Goal: Information Seeking & Learning: Learn about a topic

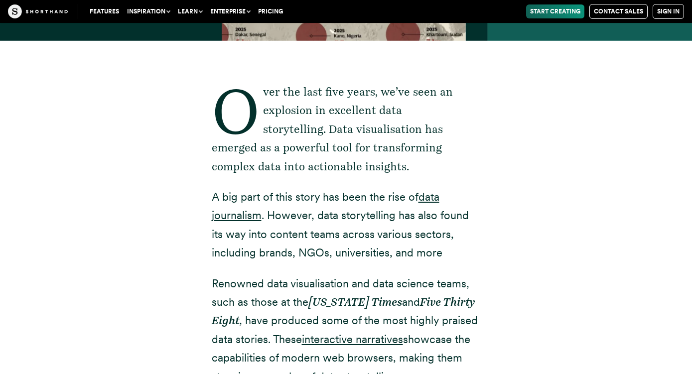
click at [176, 262] on div "Over the last five years, we’ve seen an explosion in excellent data storytellin…" at bounding box center [346, 371] width 618 height 661
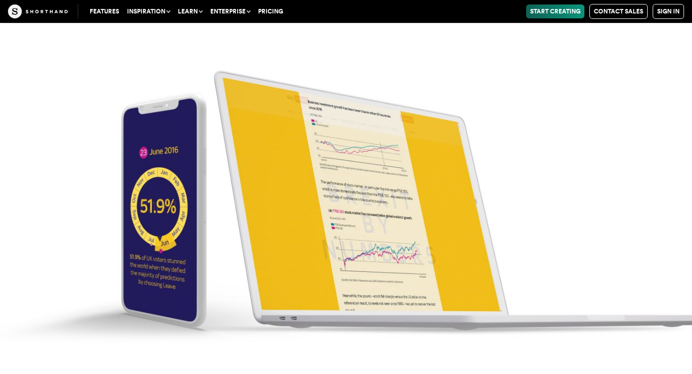
click at [176, 262] on img at bounding box center [346, 187] width 692 height 374
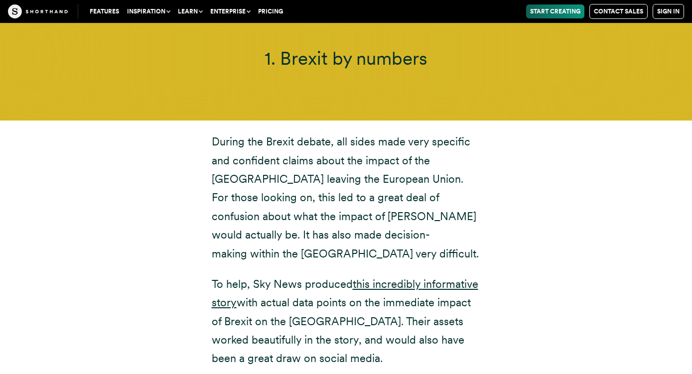
scroll to position [3640, 0]
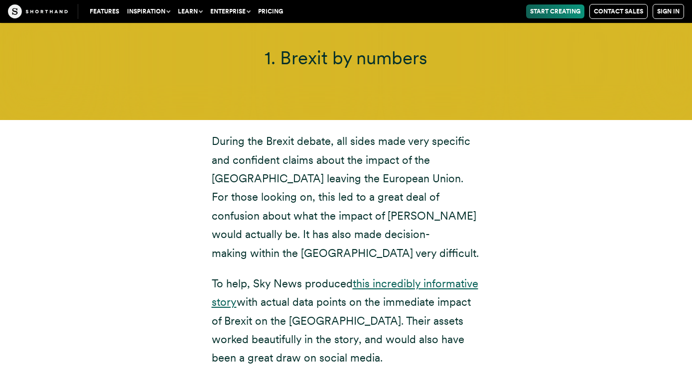
click at [386, 277] on link "this incredibly informative story" at bounding box center [345, 292] width 267 height 31
click at [301, 276] on p "To help, Sky News produced this incredibly informative story with actual data p…" at bounding box center [346, 321] width 269 height 93
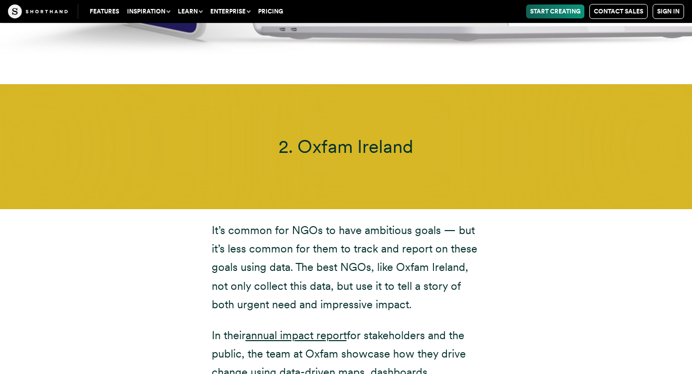
scroll to position [4734, 0]
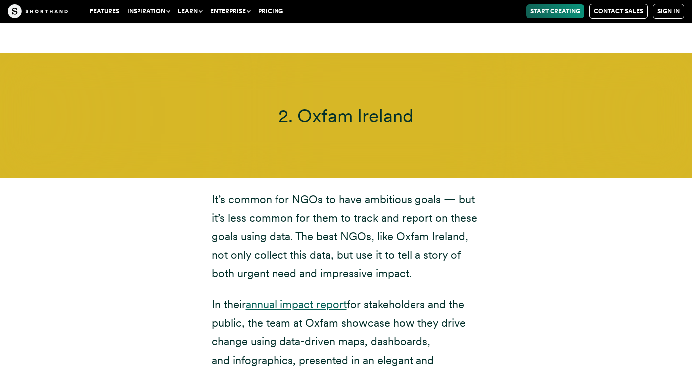
click at [300, 298] on link "annual impact report" at bounding box center [296, 304] width 101 height 13
click at [240, 296] on p "In their annual impact report for stakeholders and the public, the team at Oxfa…" at bounding box center [346, 342] width 269 height 93
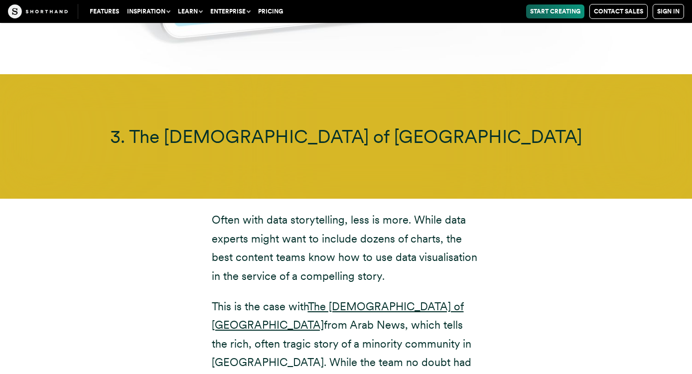
scroll to position [5858, 0]
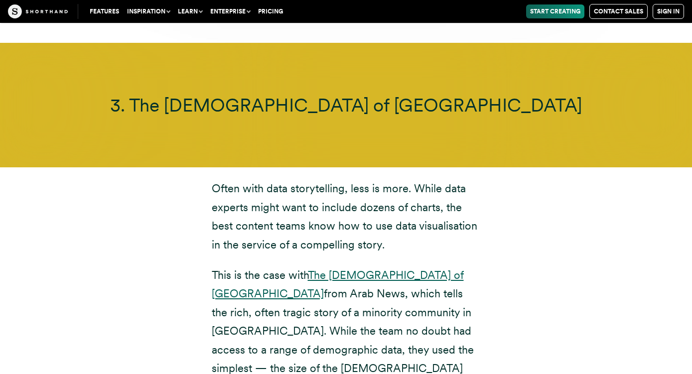
click at [342, 269] on link "The [DEMOGRAPHIC_DATA] of [GEOGRAPHIC_DATA]" at bounding box center [338, 284] width 252 height 31
click at [213, 266] on p "This is the case with The [DEMOGRAPHIC_DATA] of [GEOGRAPHIC_DATA] from Arab New…" at bounding box center [346, 331] width 269 height 131
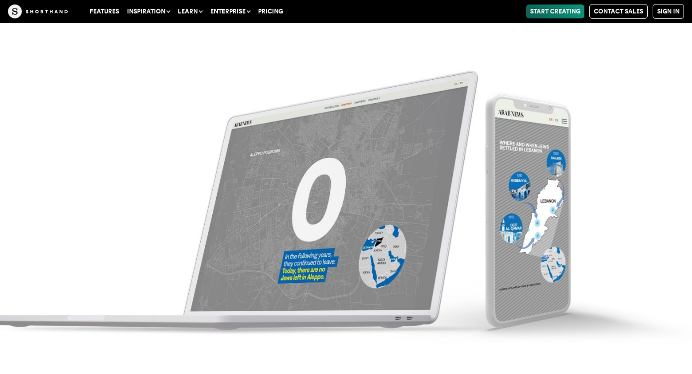
scroll to position [6988, 0]
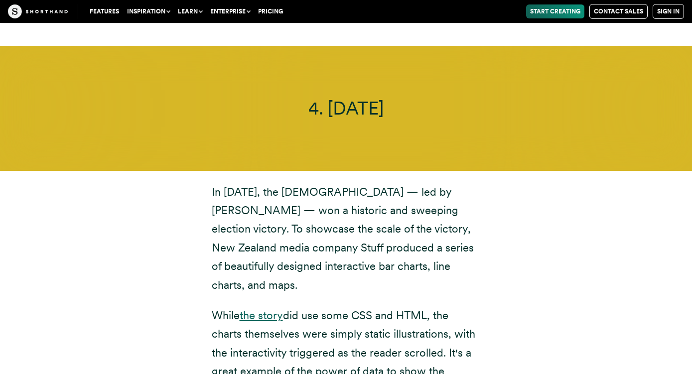
click at [254, 309] on link "the story" at bounding box center [261, 315] width 43 height 13
click at [208, 280] on div "In [DATE], the [DEMOGRAPHIC_DATA] — led by [PERSON_NAME] — won a historic and s…" at bounding box center [346, 291] width 309 height 217
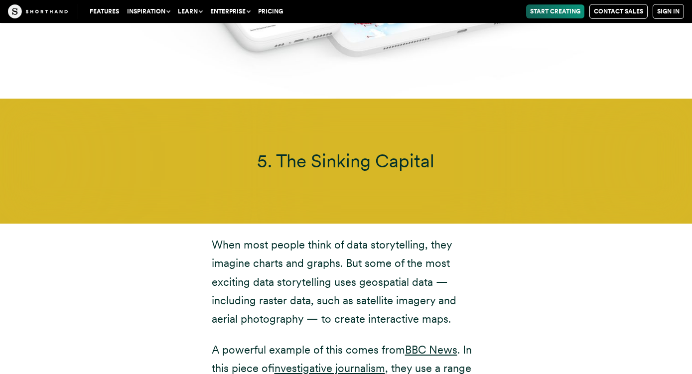
scroll to position [8081, 0]
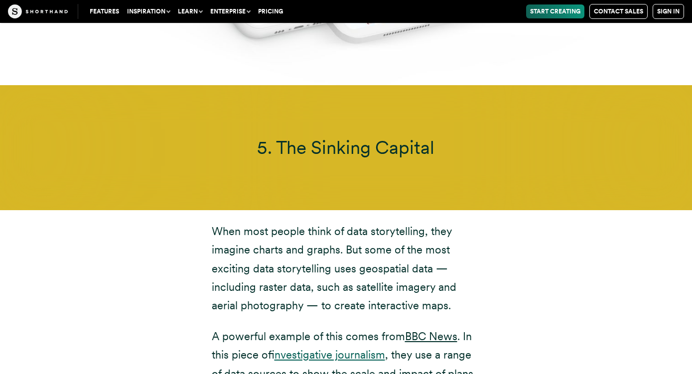
click at [364, 348] on link "investigative journalism" at bounding box center [330, 354] width 111 height 13
click at [220, 328] on p "A powerful example of this comes from BBC News . In this piece of investigative…" at bounding box center [346, 374] width 269 height 93
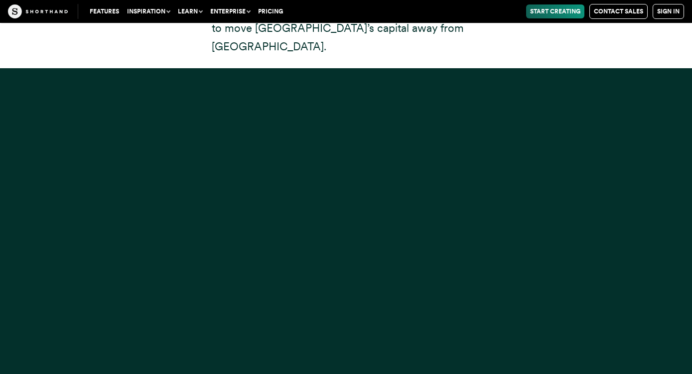
scroll to position [8810, 0]
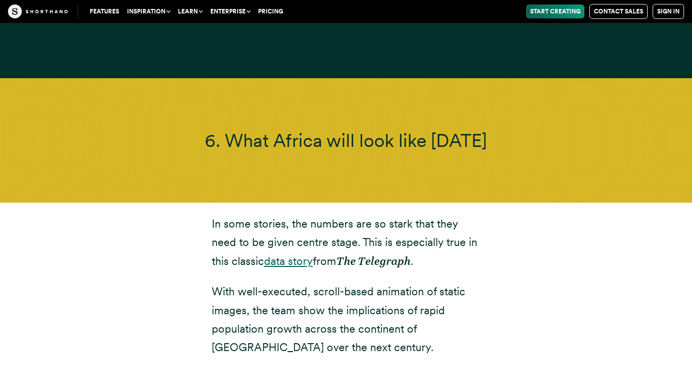
click at [280, 255] on link "data story" at bounding box center [288, 261] width 49 height 13
click at [255, 283] on p "With well-executed, scroll-based animation of static images, the team show the …" at bounding box center [346, 320] width 269 height 75
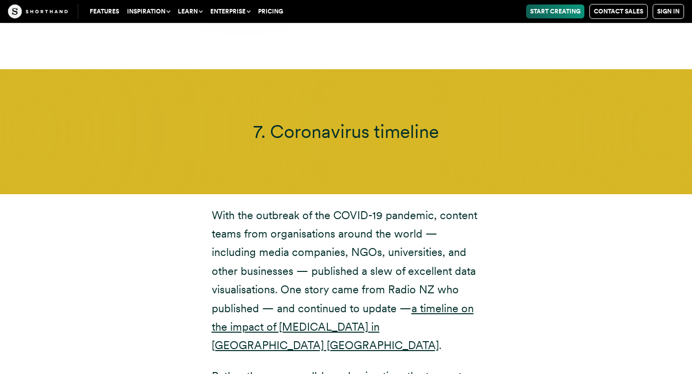
scroll to position [9904, 0]
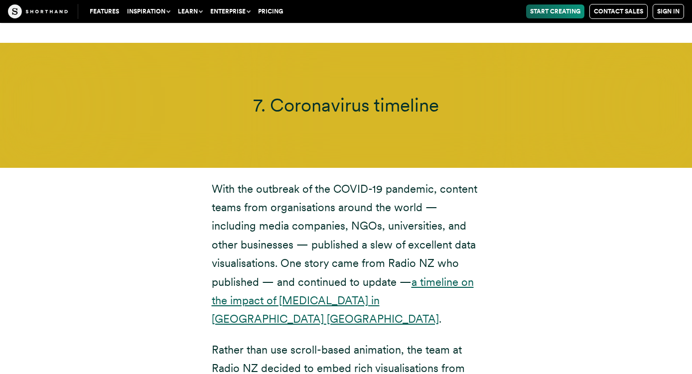
click at [329, 276] on link "a timeline on the impact of [MEDICAL_DATA] in [GEOGRAPHIC_DATA] [GEOGRAPHIC_DAT…" at bounding box center [343, 301] width 262 height 50
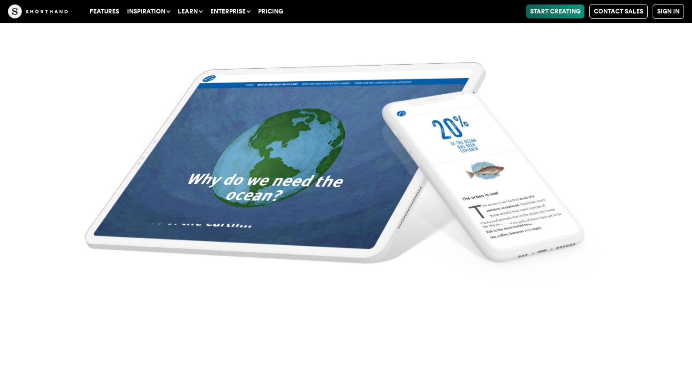
scroll to position [11909, 0]
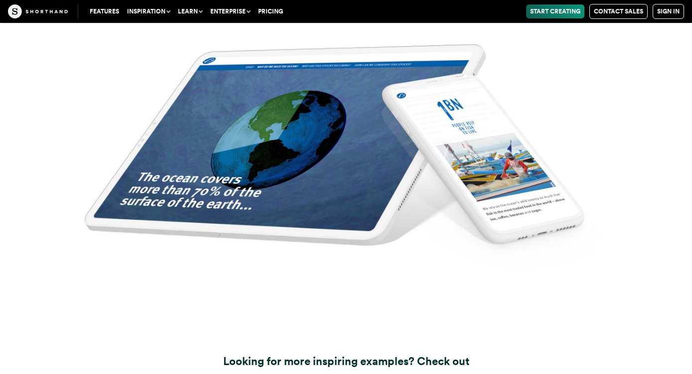
click at [294, 374] on strong "gallery of captivating data stories" at bounding box center [328, 380] width 169 height 13
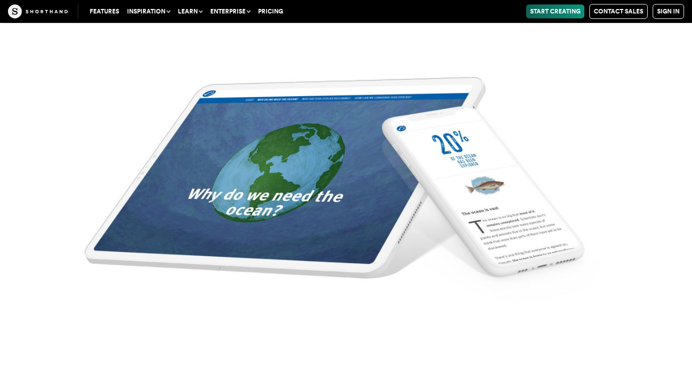
scroll to position [10889, 0]
